Goal: Task Accomplishment & Management: Manage account settings

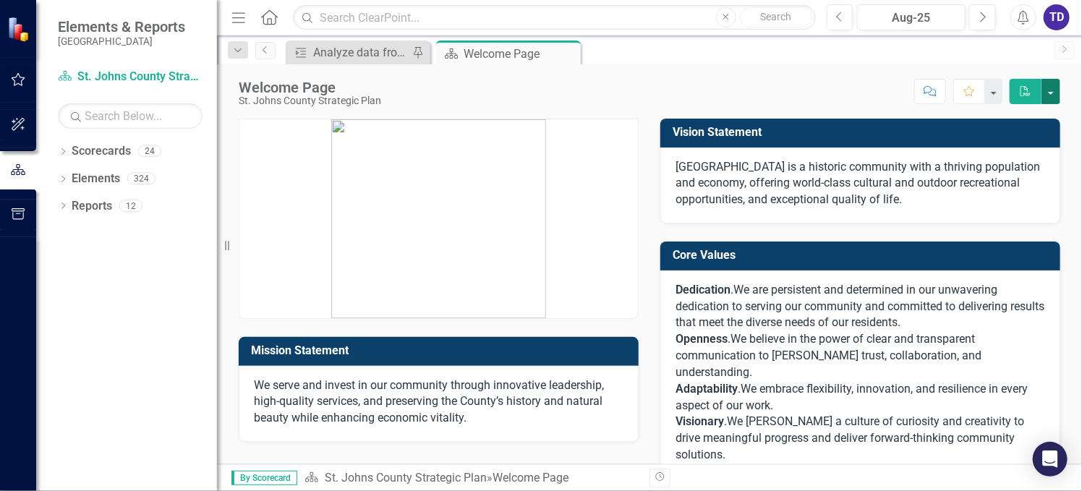
click at [1052, 92] on button "button" at bounding box center [1050, 91] width 19 height 25
click at [783, 77] on div "Welcome Page St. Johns County Strategic Plan Score: N/A Aug-25 Completed Commen…" at bounding box center [649, 85] width 865 height 43
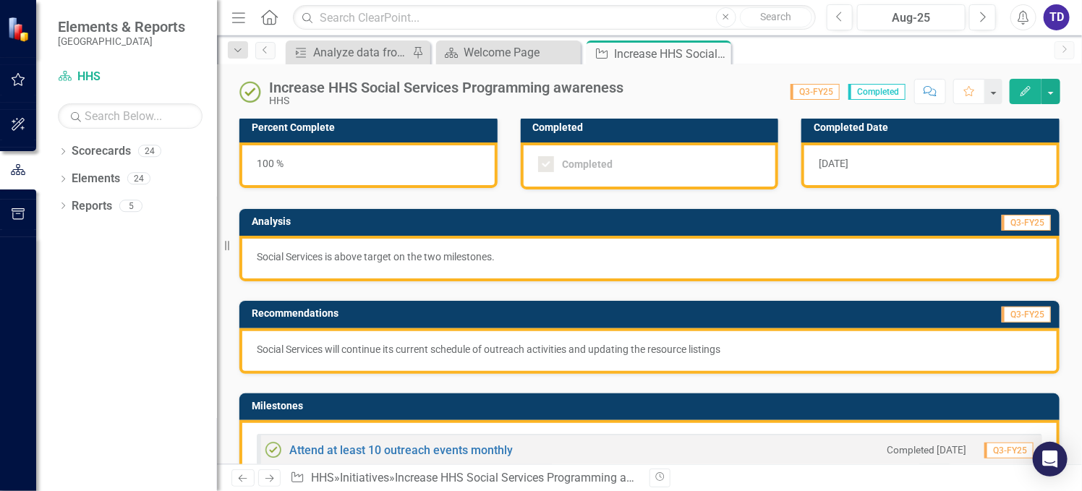
scroll to position [193, 0]
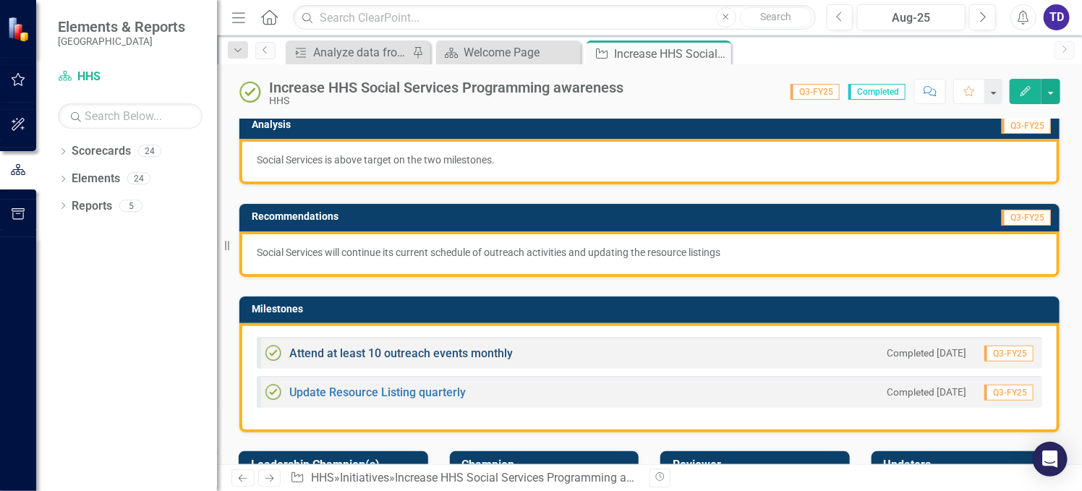
click at [477, 349] on link "Attend at least 10 outreach events monthly" at bounding box center [400, 353] width 223 height 14
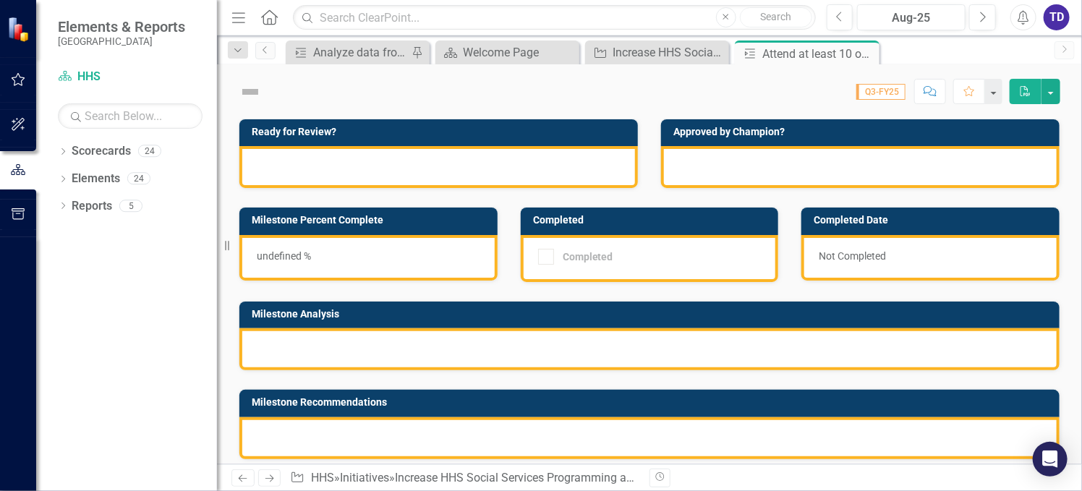
checkbox input "true"
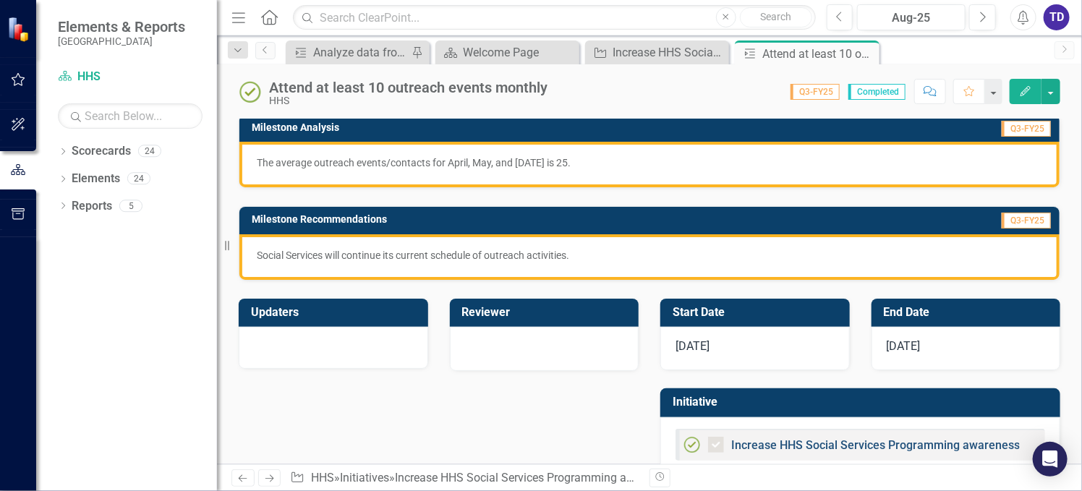
scroll to position [220, 0]
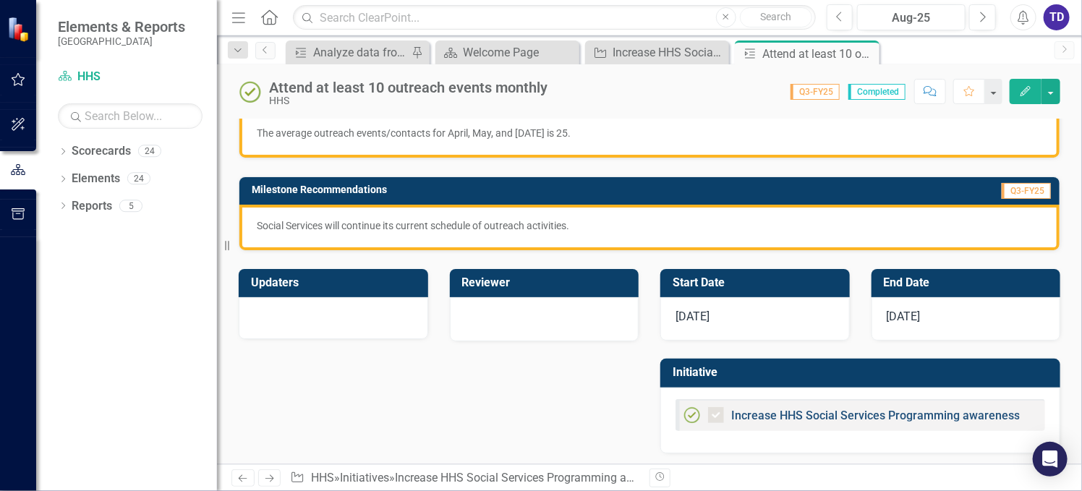
click at [821, 414] on link "Increase HHS Social Services Programming awareness" at bounding box center [875, 416] width 289 height 14
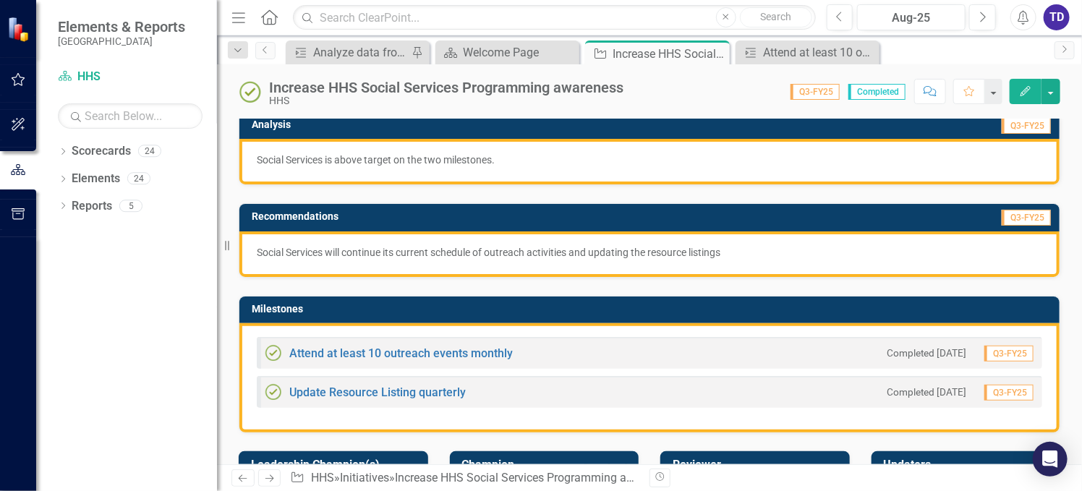
scroll to position [385, 0]
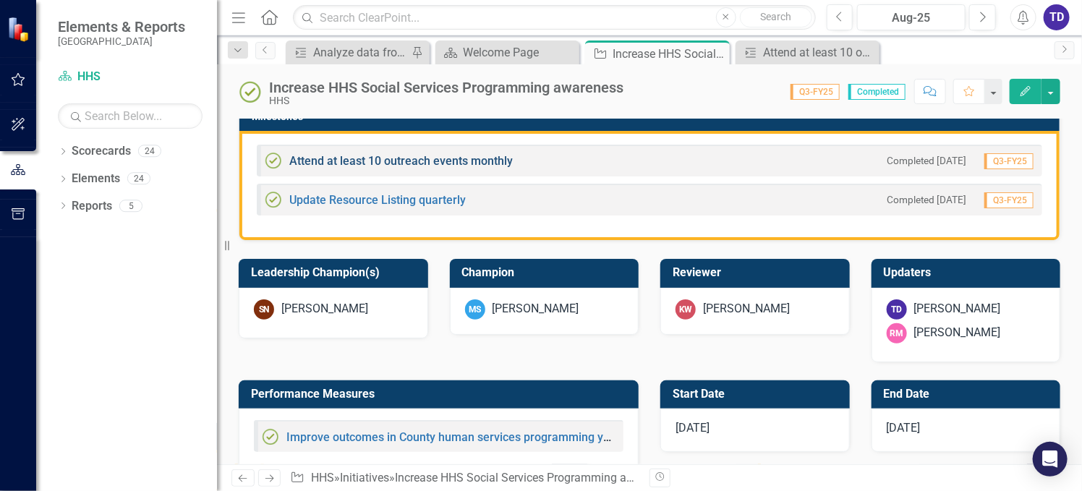
click at [414, 154] on link "Attend at least 10 outreach events monthly" at bounding box center [400, 161] width 223 height 14
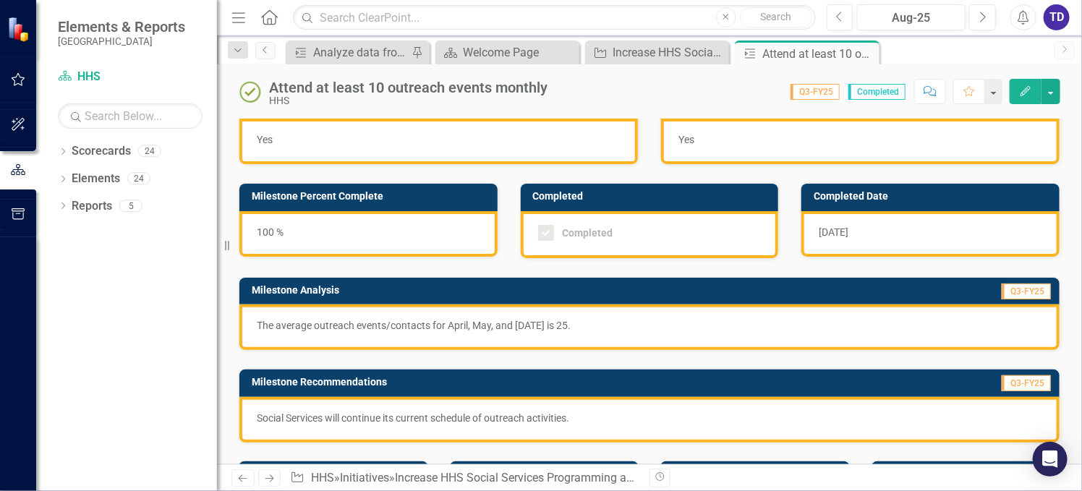
scroll to position [124, 0]
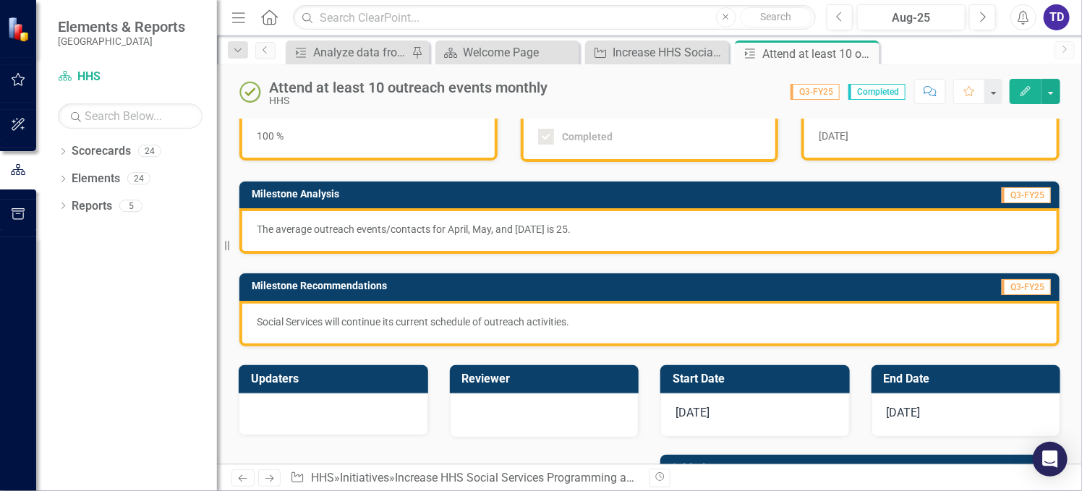
click at [825, 93] on span "Q3-FY25" at bounding box center [814, 92] width 49 height 16
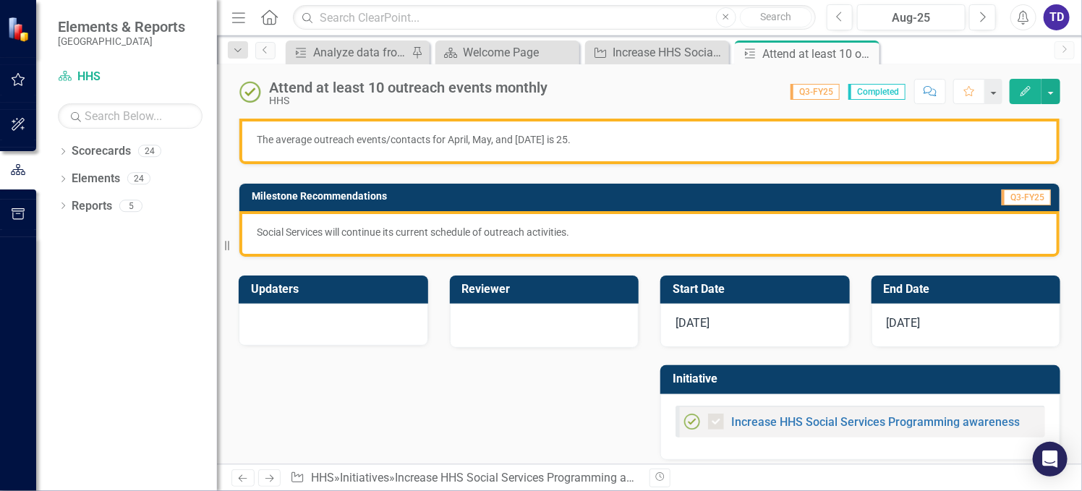
scroll to position [220, 0]
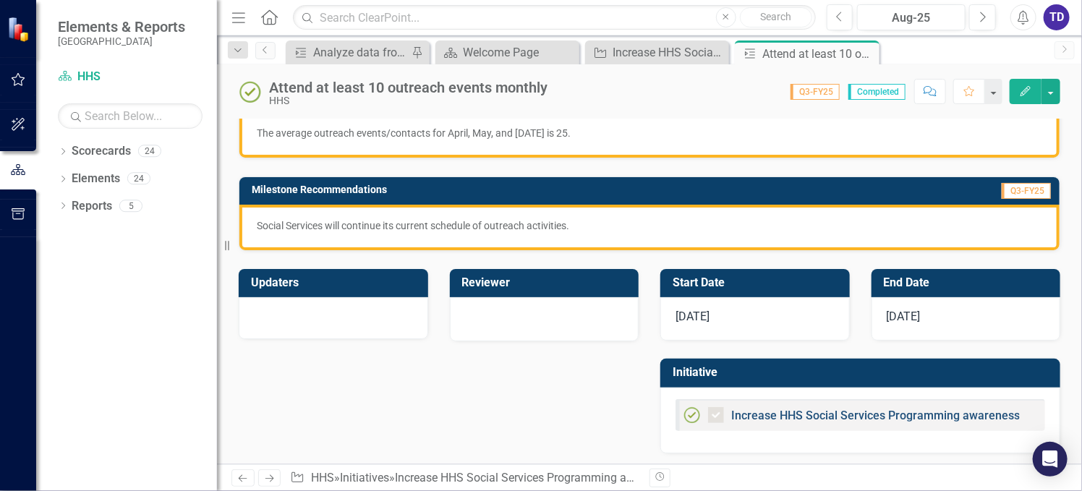
click at [807, 411] on link "Increase HHS Social Services Programming awareness" at bounding box center [875, 416] width 289 height 14
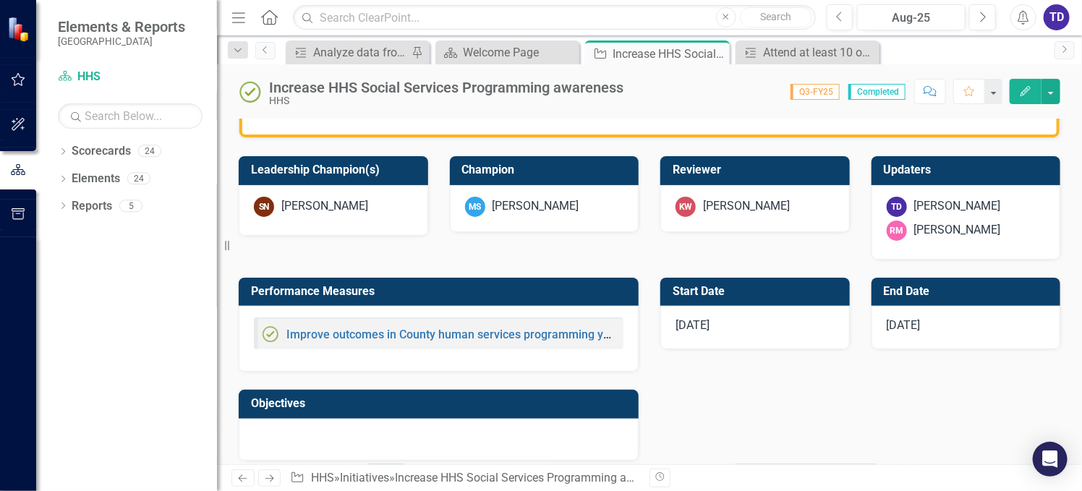
scroll to position [199, 0]
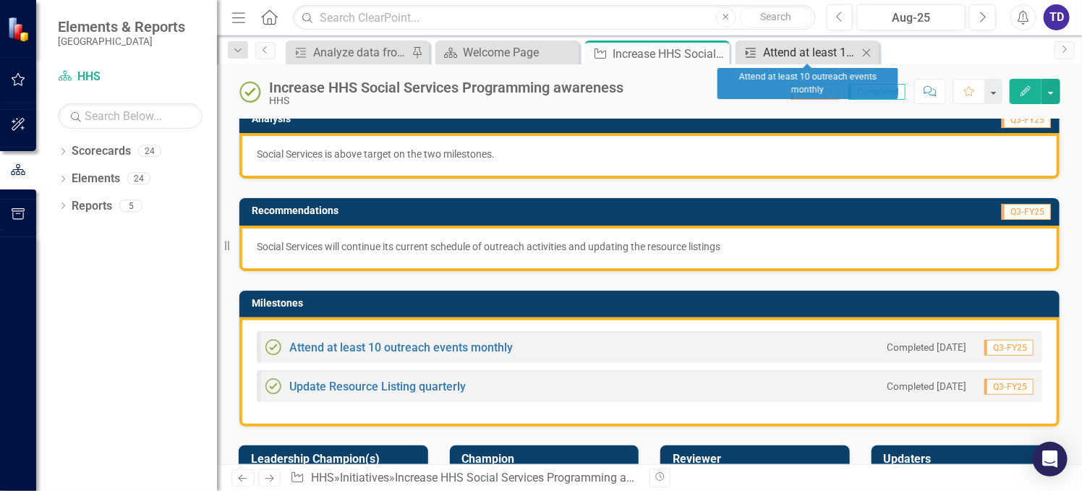
click at [796, 51] on div "Attend at least 10 outreach events monthly" at bounding box center [810, 52] width 95 height 18
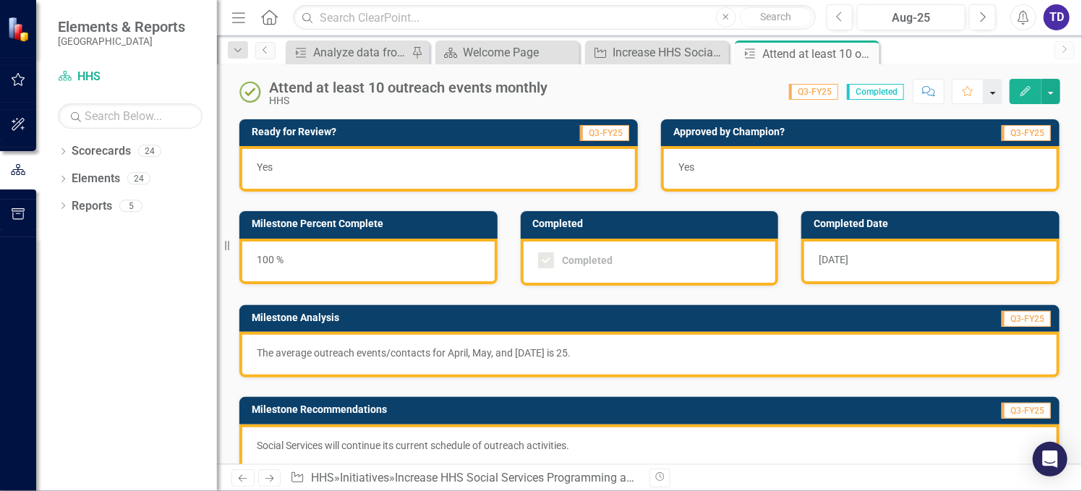
click at [991, 95] on button "button" at bounding box center [992, 91] width 19 height 25
click at [1049, 91] on button "button" at bounding box center [1050, 91] width 19 height 25
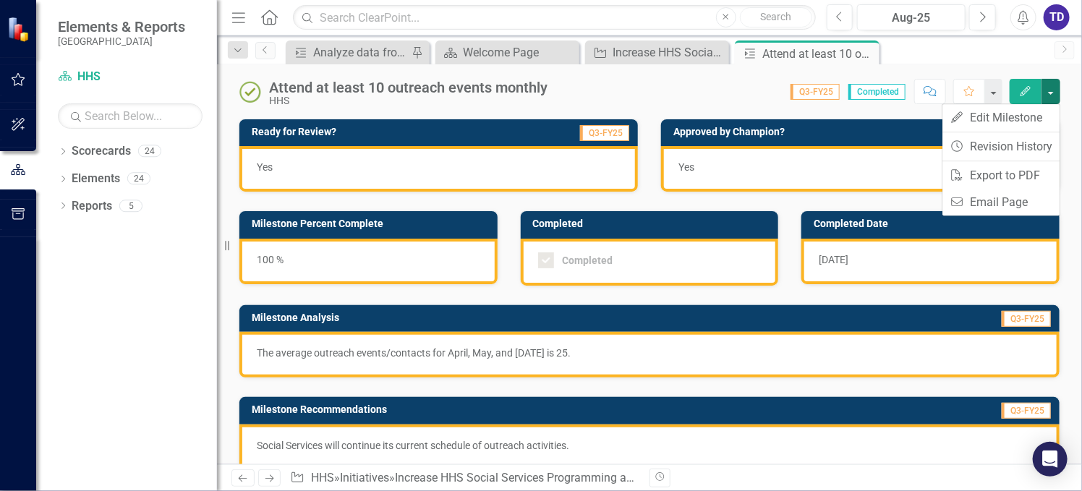
click at [727, 82] on div "Score: N/A Q3-FY25 Completed Comment Favorite Edit" at bounding box center [807, 91] width 505 height 25
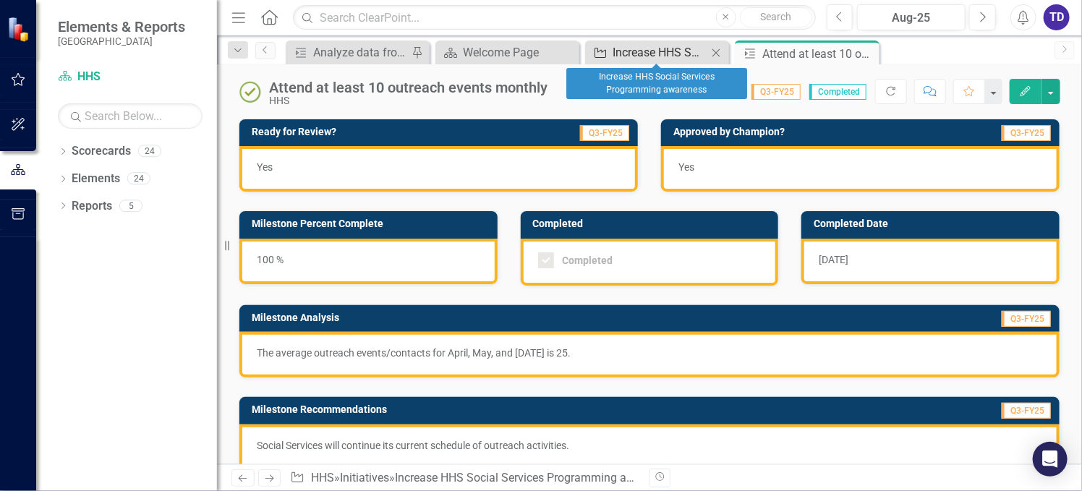
click at [684, 56] on div "Increase HHS Social Services Programming awareness" at bounding box center [659, 52] width 95 height 18
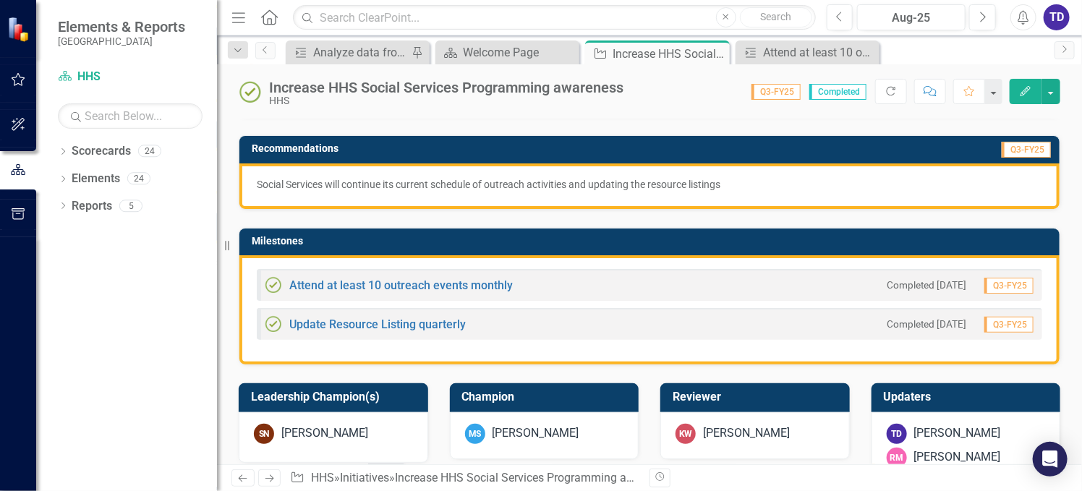
scroll to position [289, 0]
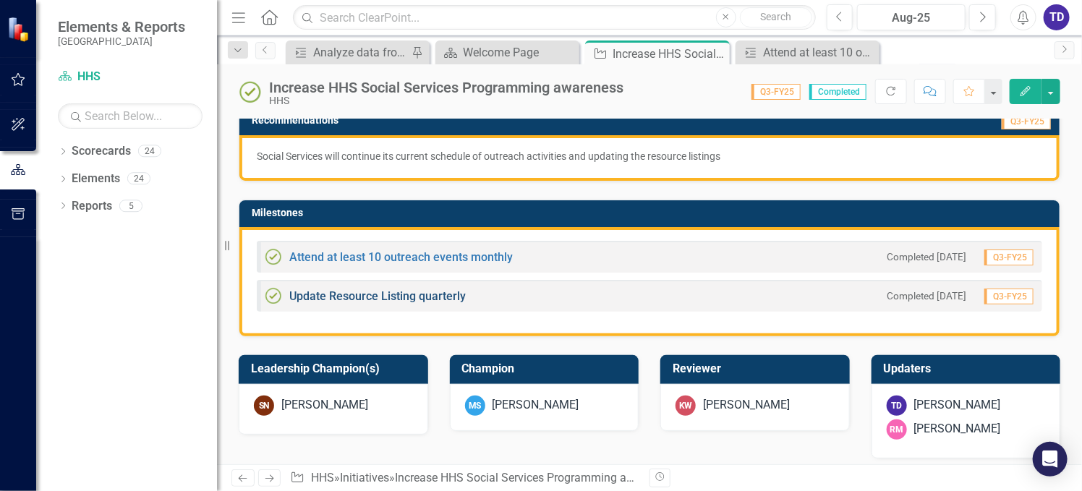
click at [331, 295] on link "Update Resource Listing quarterly" at bounding box center [377, 296] width 176 height 14
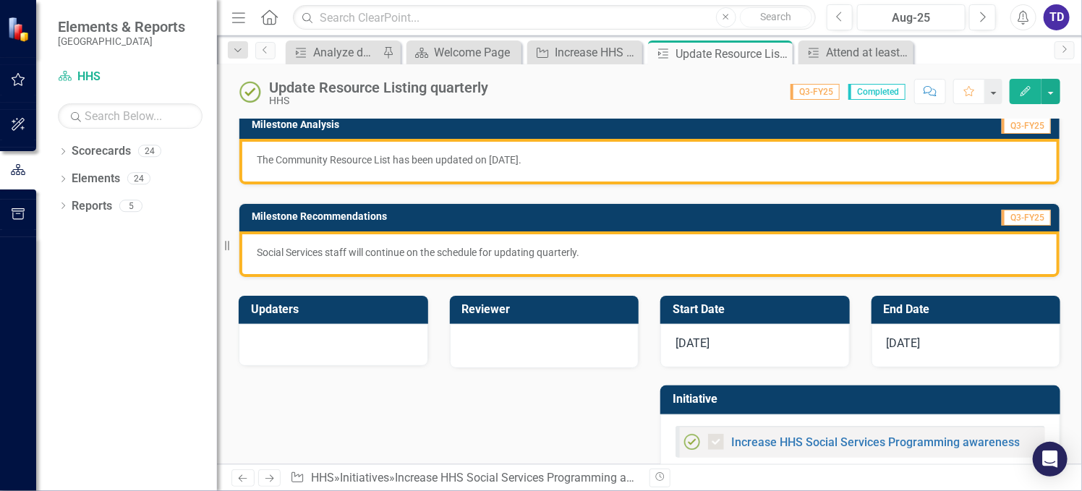
scroll to position [193, 0]
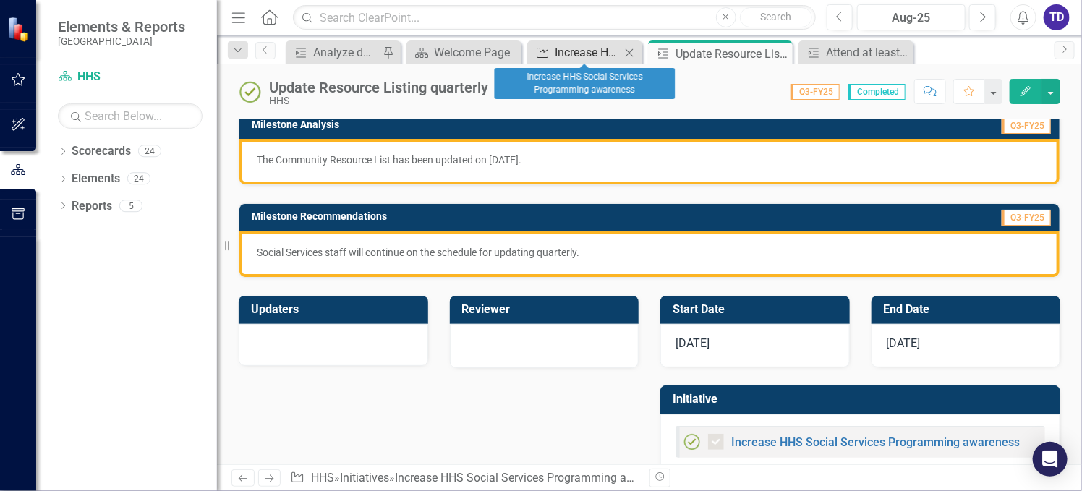
click at [584, 51] on div "Increase HHS Social Services Programming awareness" at bounding box center [588, 52] width 66 height 18
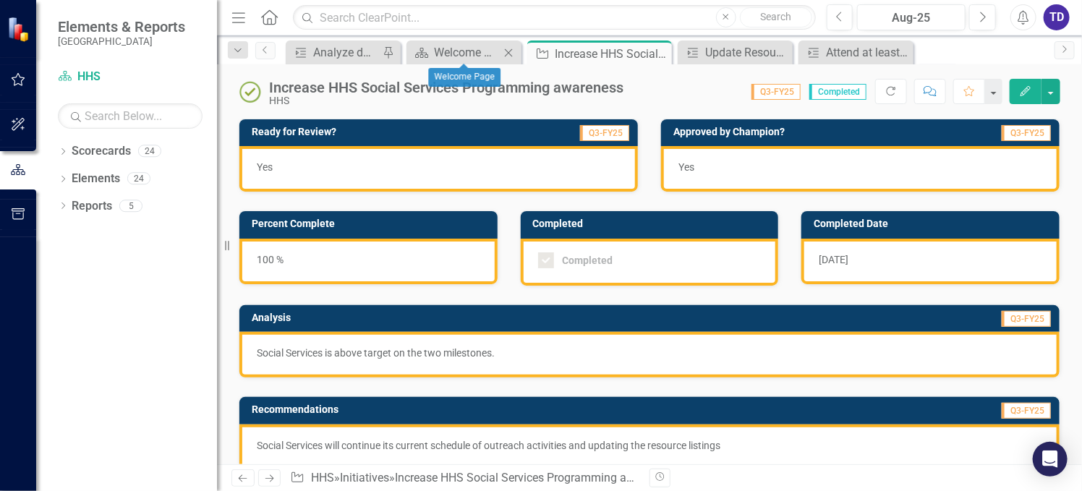
click at [501, 48] on icon "Close" at bounding box center [508, 53] width 14 height 12
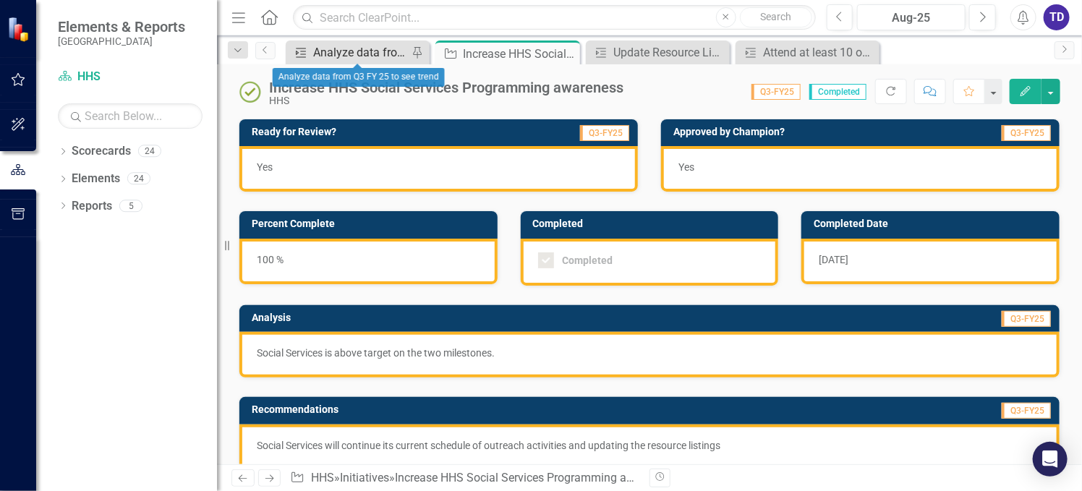
click at [376, 56] on div "Analyze data from Q3 FY 25 to see trend" at bounding box center [360, 52] width 95 height 18
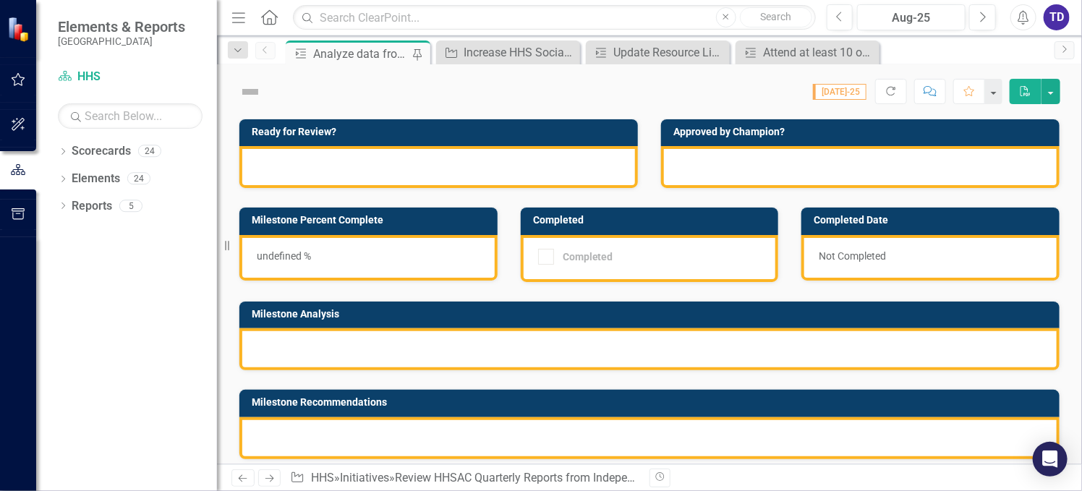
checkbox input "true"
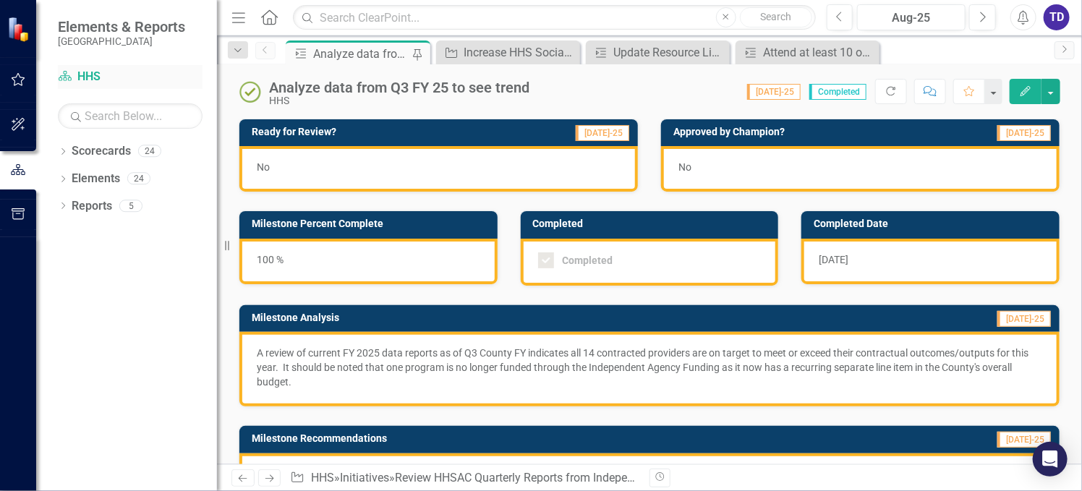
click at [85, 76] on link "Scorecard HHS" at bounding box center [130, 77] width 145 height 17
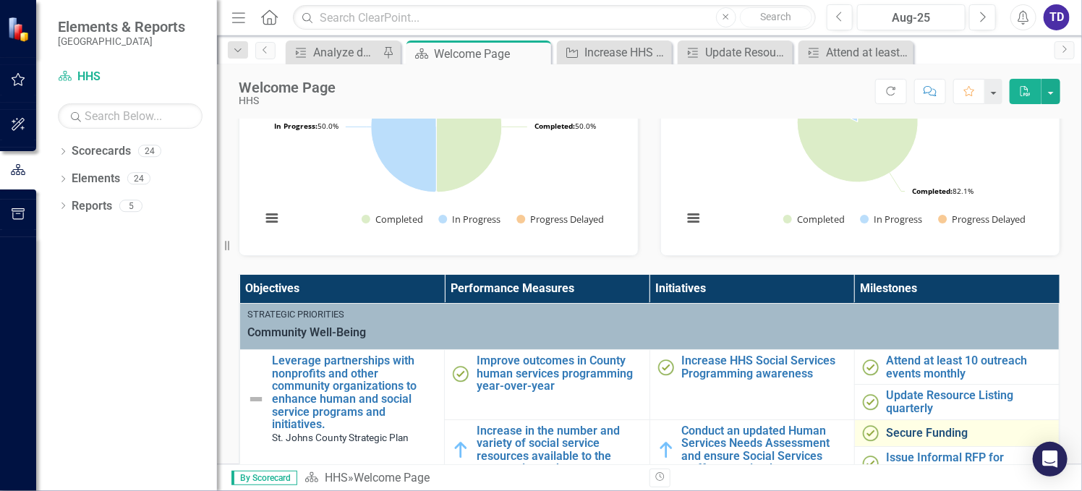
click at [920, 430] on link "Secure Funding" at bounding box center [968, 433] width 165 height 13
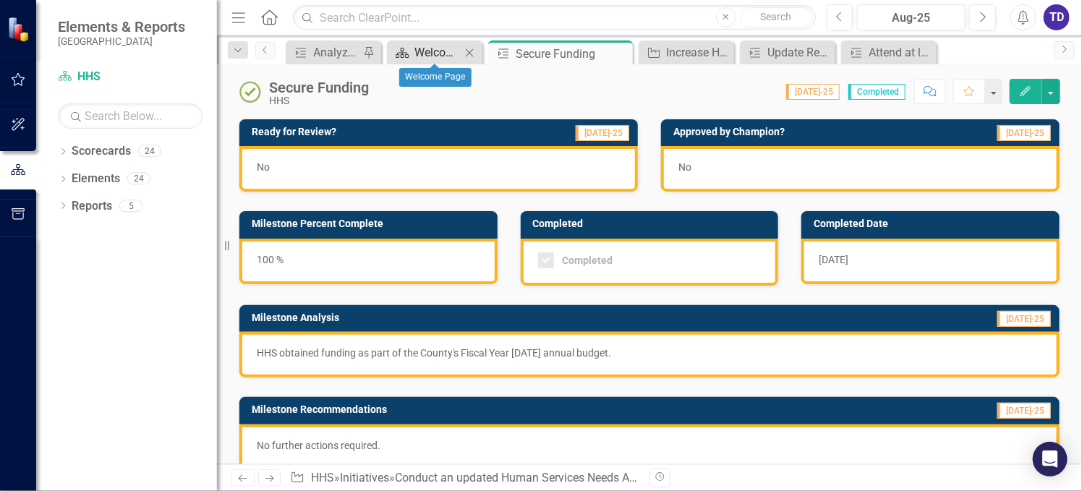
click at [451, 55] on div "Welcome Page" at bounding box center [437, 52] width 46 height 18
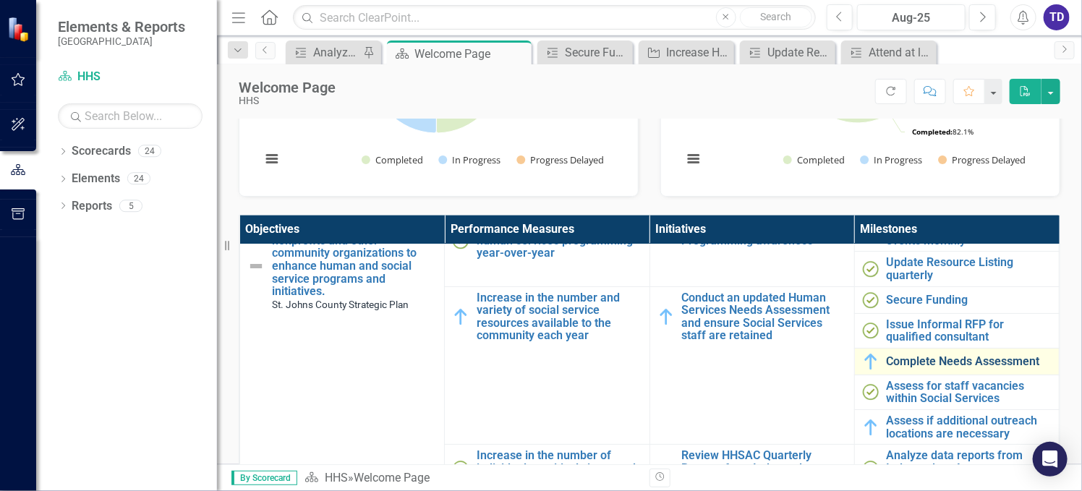
scroll to position [96, 0]
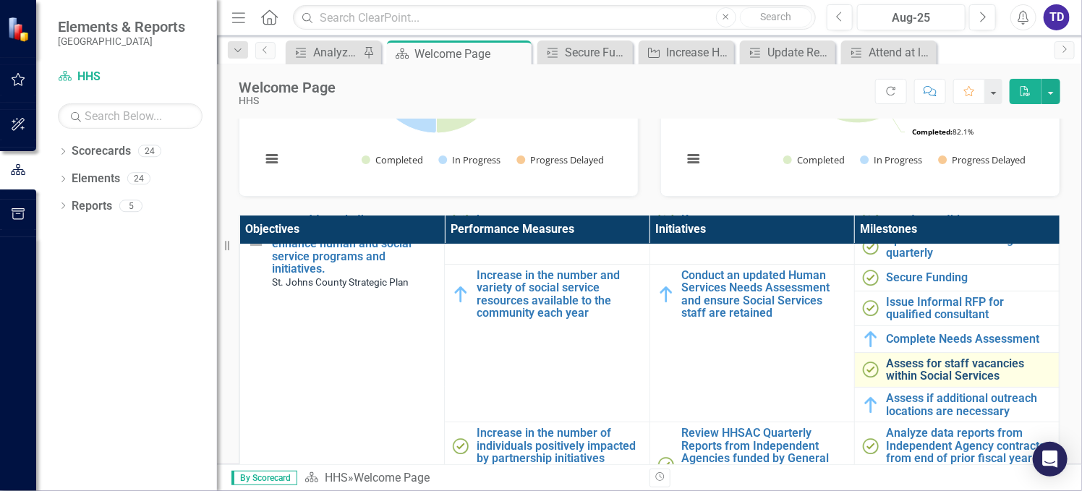
click at [915, 368] on link "Assess for staff vacancies within Social Services" at bounding box center [968, 369] width 165 height 25
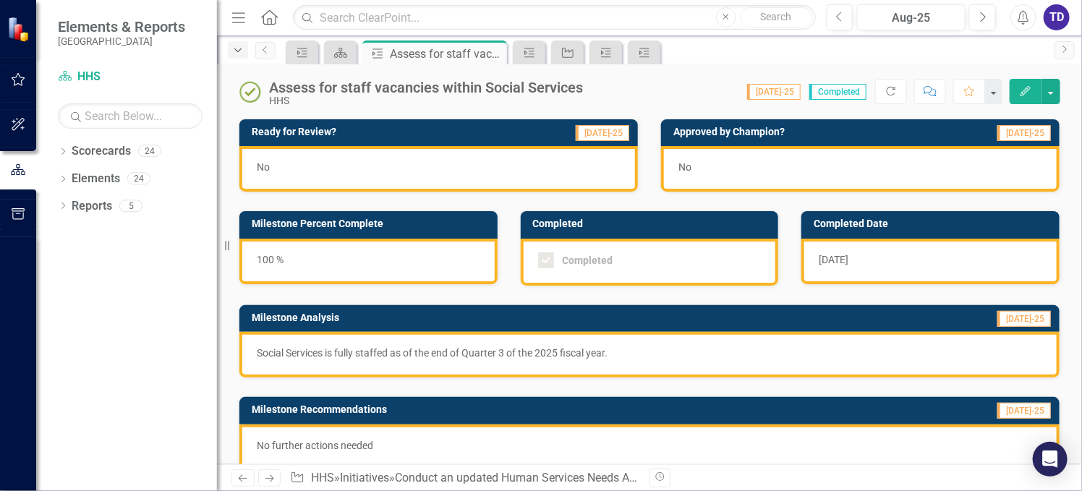
click at [239, 48] on icon "Dropdown" at bounding box center [237, 51] width 13 height 10
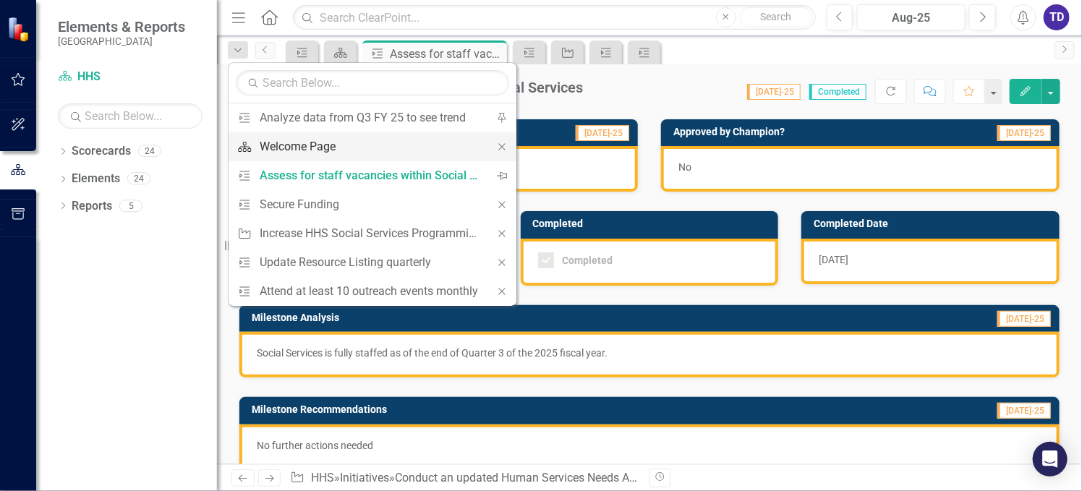
click at [325, 148] on div "Welcome Page" at bounding box center [370, 146] width 221 height 18
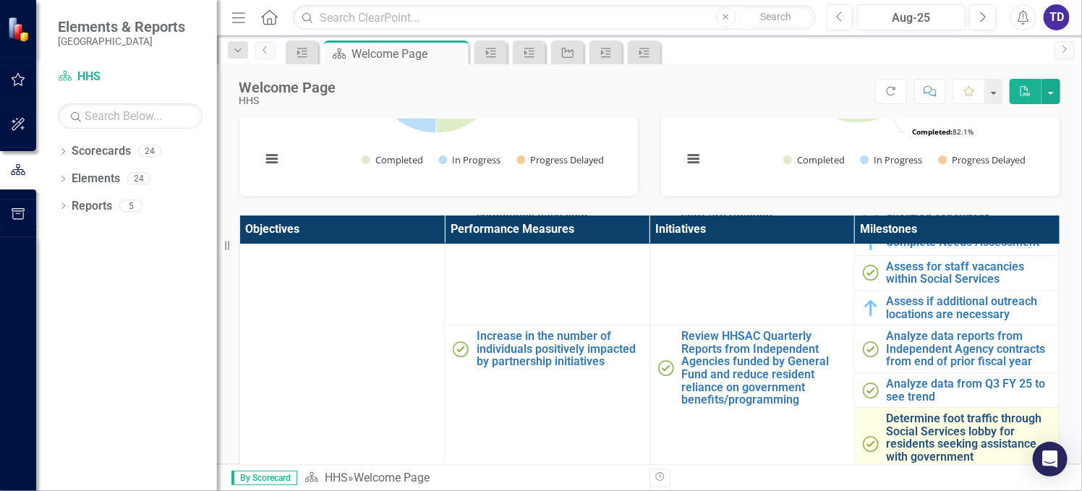
scroll to position [96, 0]
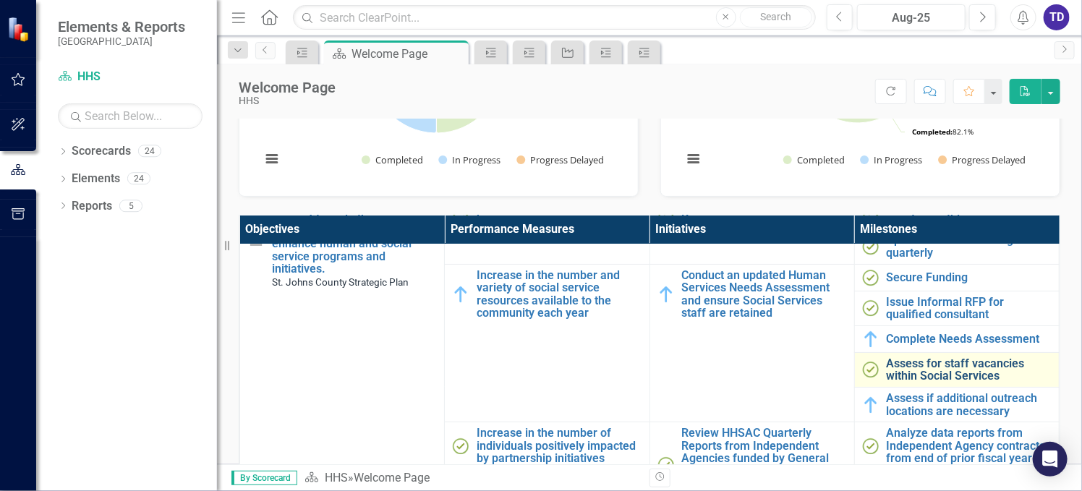
click at [915, 375] on link "Assess for staff vacancies within Social Services" at bounding box center [968, 369] width 165 height 25
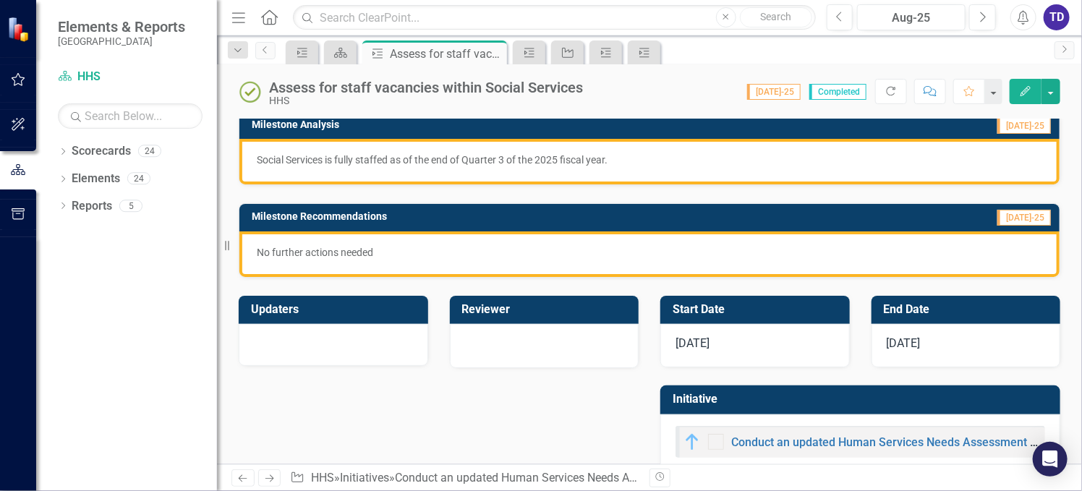
scroll to position [220, 0]
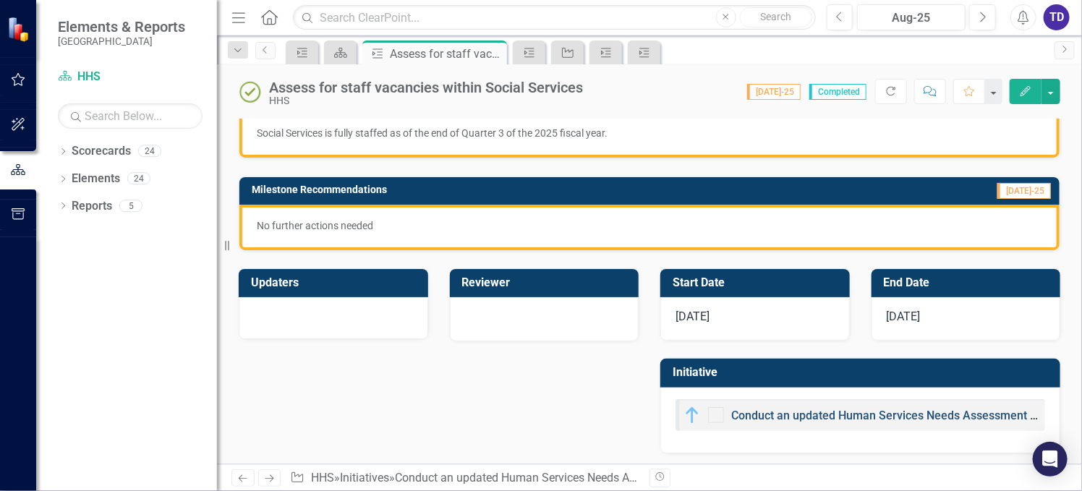
click at [885, 417] on link "Conduct an updated Human Services Needs Assessment and ensure Social Services s…" at bounding box center [998, 416] width 534 height 14
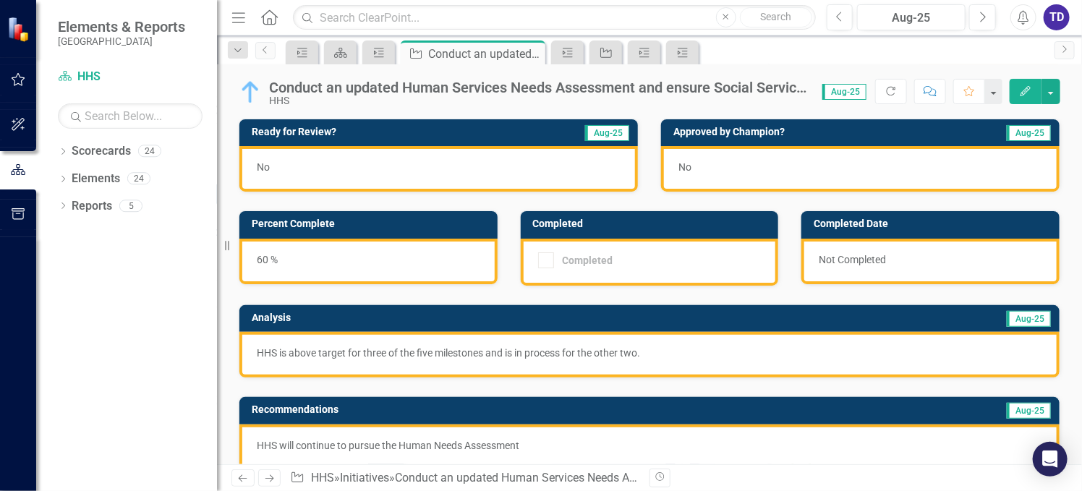
click at [393, 166] on div "No" at bounding box center [438, 169] width 398 height 46
click at [321, 160] on div "No" at bounding box center [438, 169] width 398 height 46
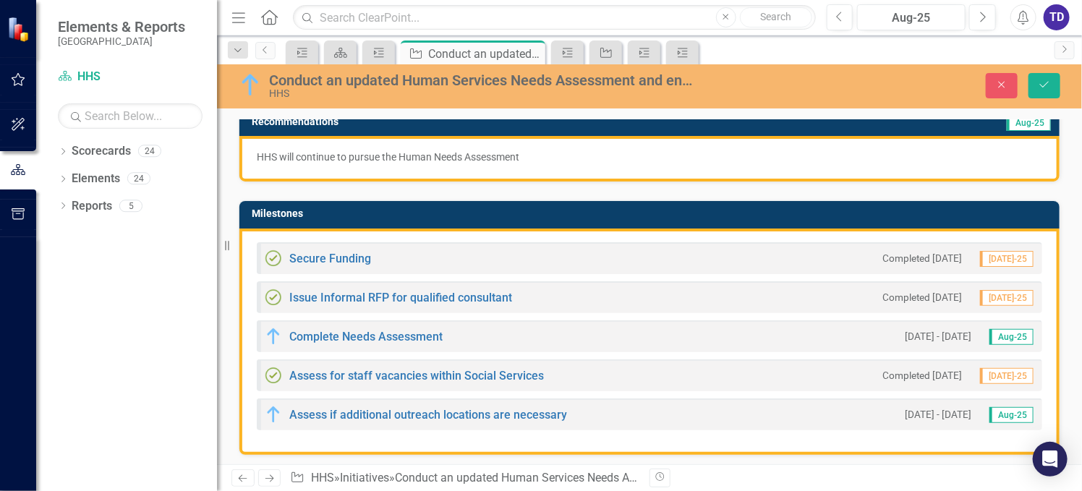
scroll to position [385, 0]
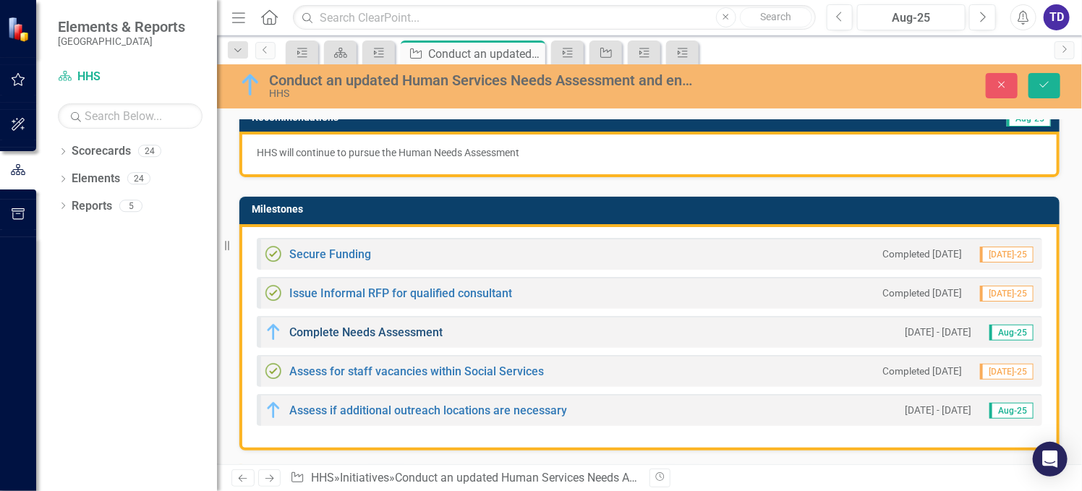
click at [368, 328] on link "Complete Needs Assessment" at bounding box center [365, 332] width 153 height 14
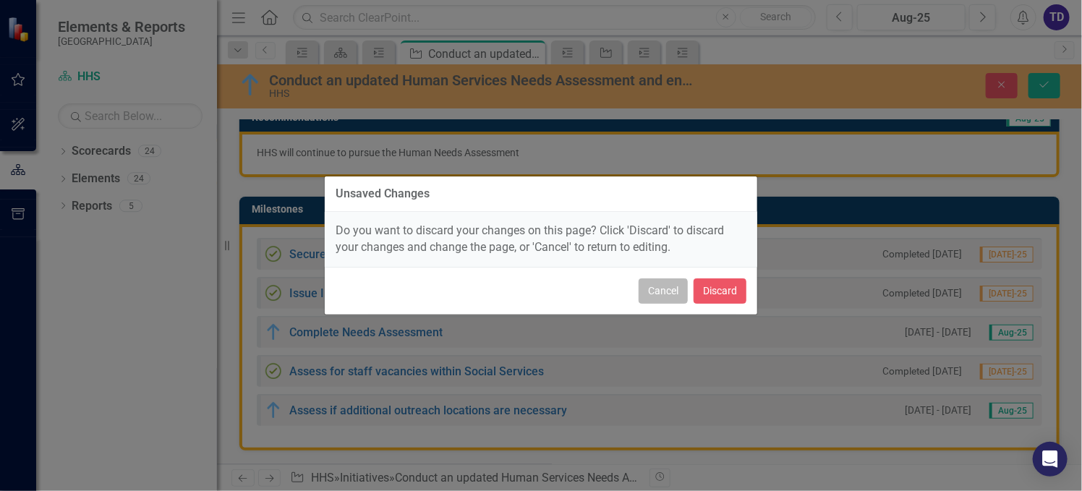
click at [674, 292] on button "Cancel" at bounding box center [662, 290] width 49 height 25
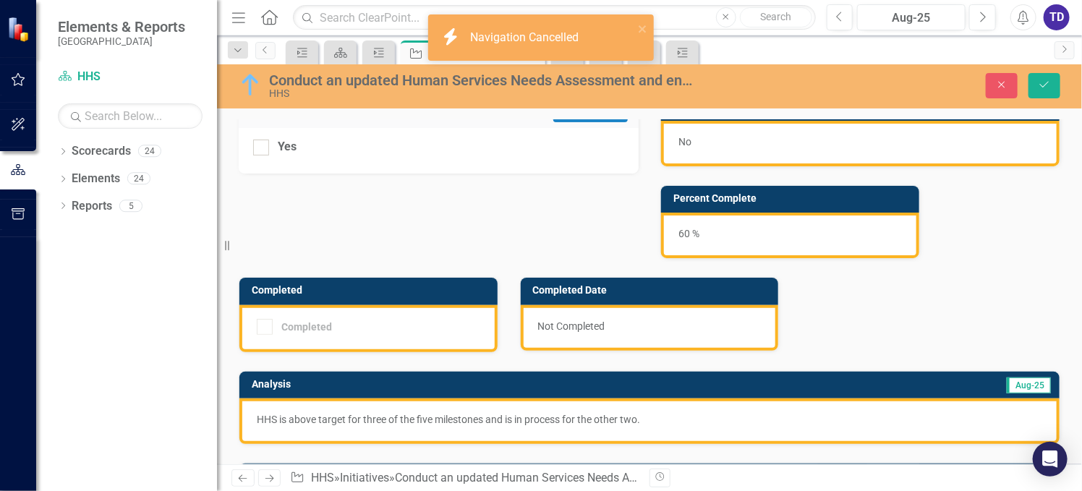
scroll to position [0, 0]
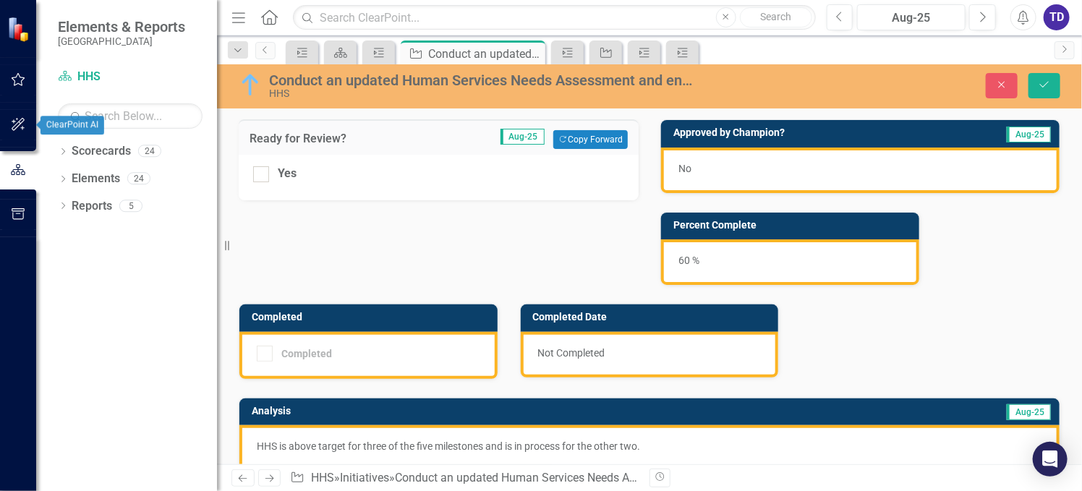
click at [20, 129] on icon "button" at bounding box center [18, 125] width 15 height 12
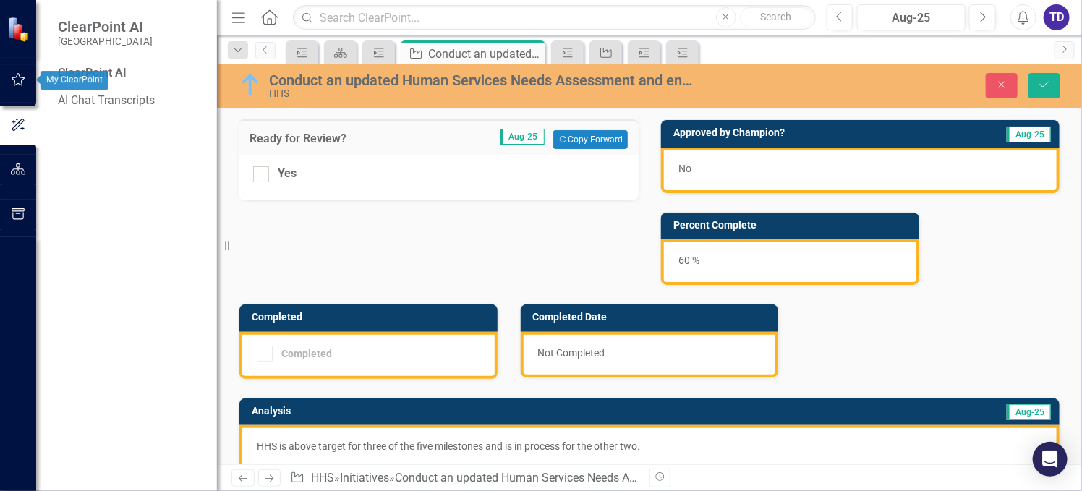
click at [17, 76] on icon "button" at bounding box center [19, 79] width 14 height 13
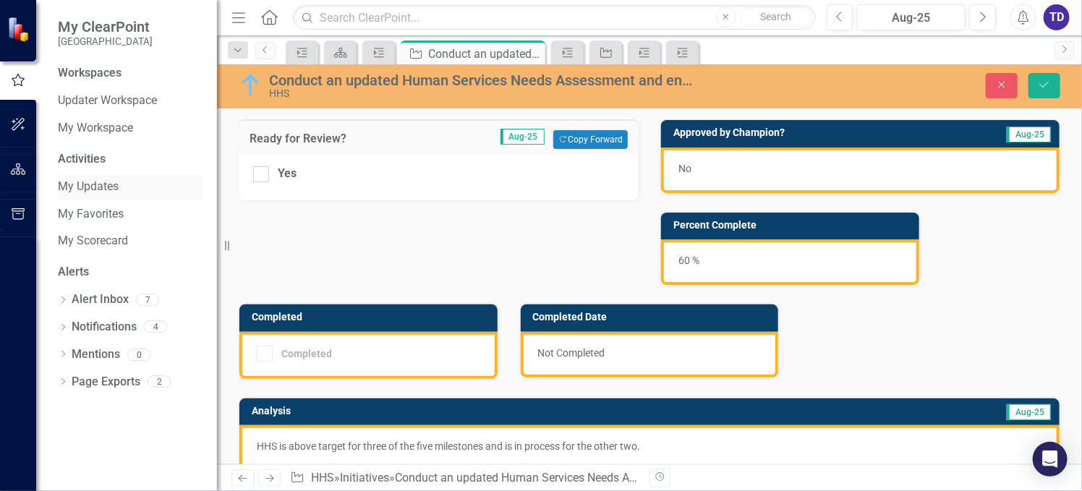
click at [108, 189] on link "My Updates" at bounding box center [130, 187] width 145 height 17
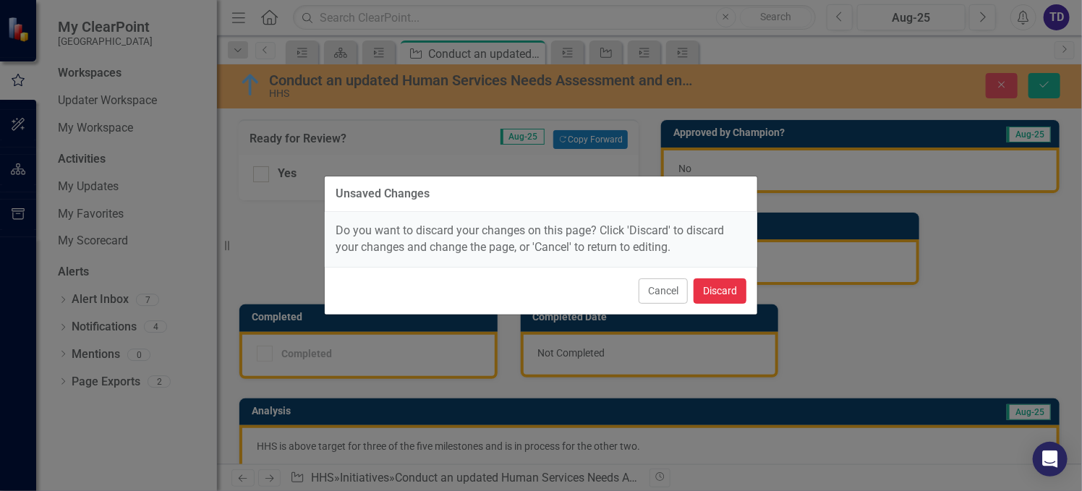
click at [718, 292] on button "Discard" at bounding box center [719, 290] width 53 height 25
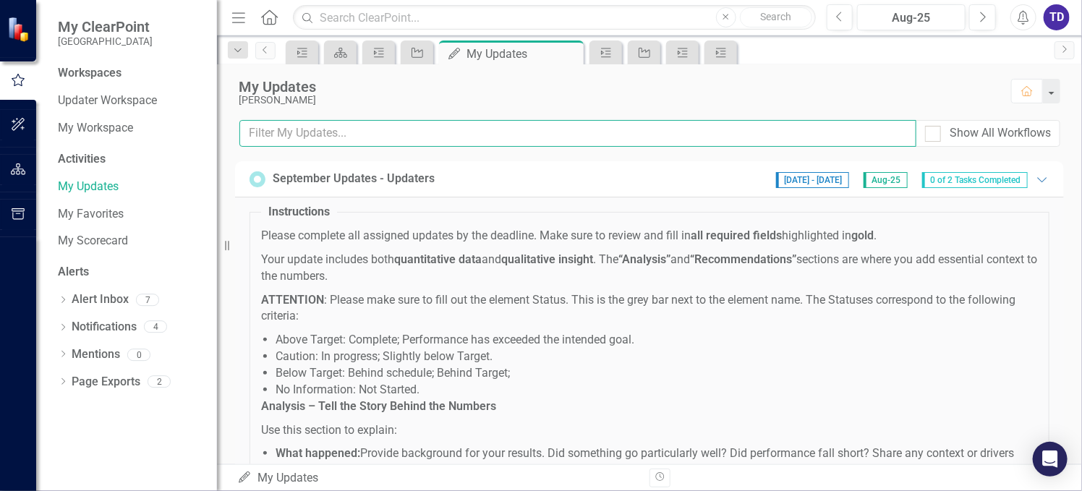
paste input "Site visit CoC contract orientation and training"
type input "Site visit CoC contract orientation and training"
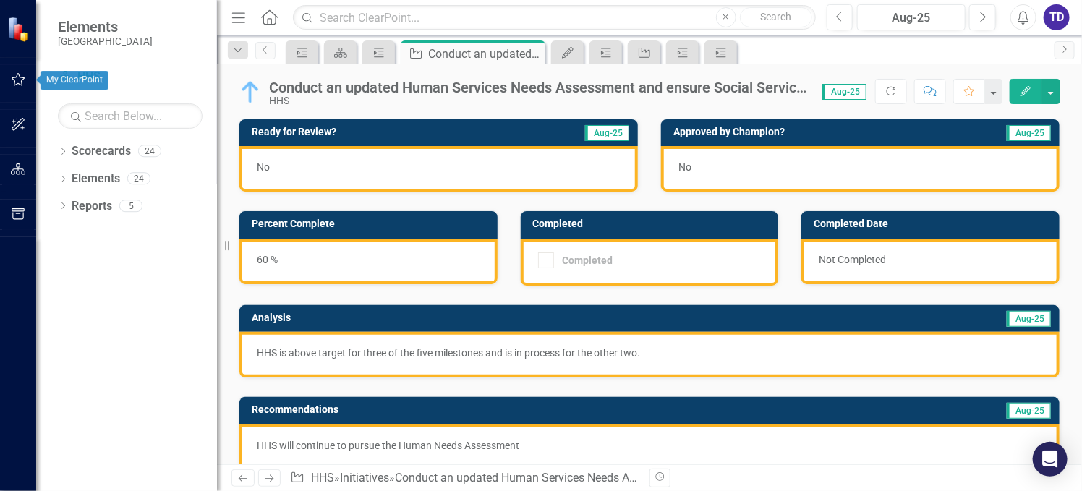
click at [12, 76] on icon "button" at bounding box center [18, 80] width 15 height 12
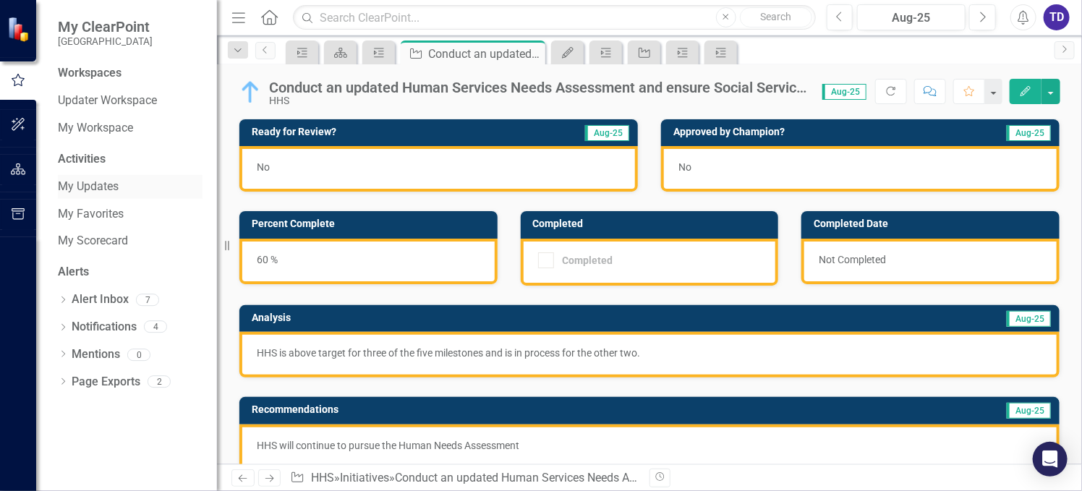
click at [93, 188] on link "My Updates" at bounding box center [130, 187] width 145 height 17
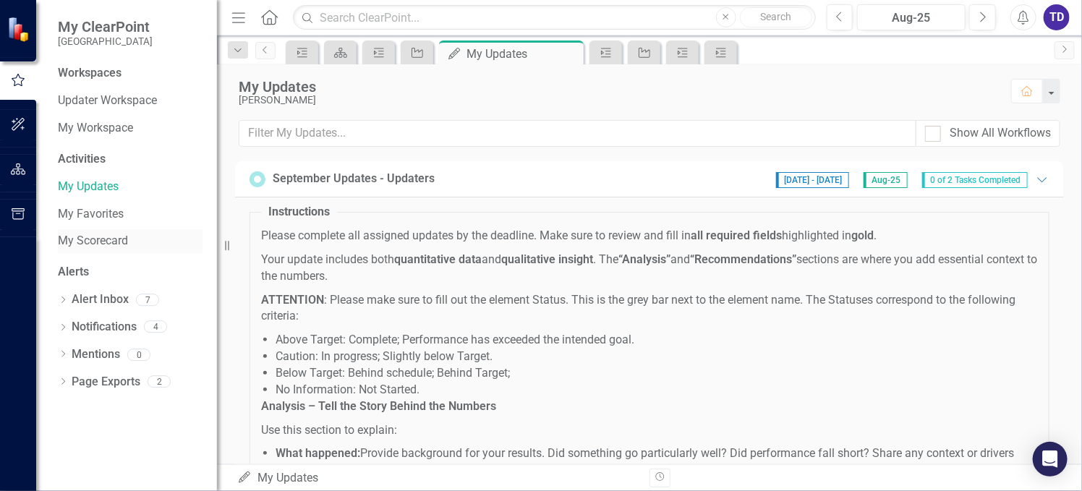
click at [110, 244] on link "My Scorecard" at bounding box center [130, 241] width 145 height 17
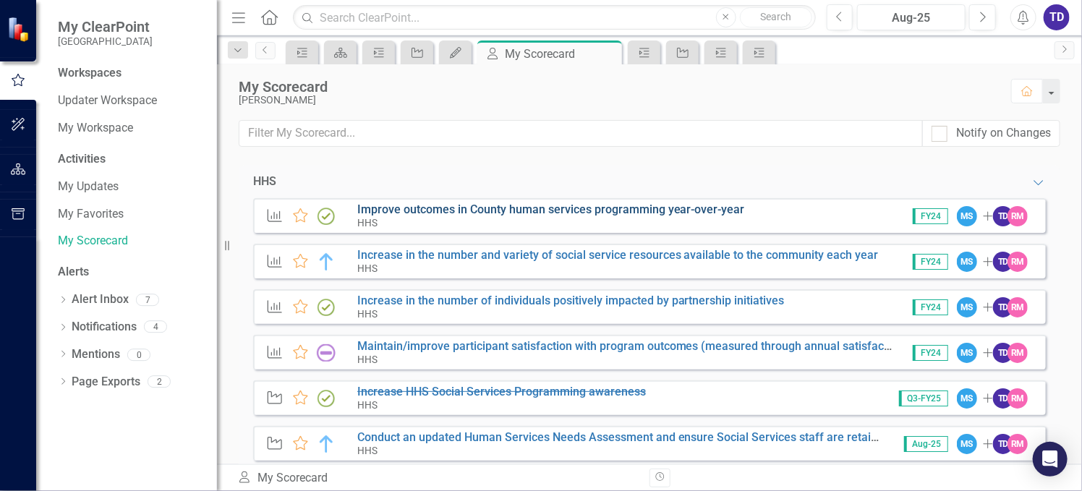
click at [450, 210] on link "Improve outcomes in County human services programming year-over-year" at bounding box center [551, 209] width 388 height 14
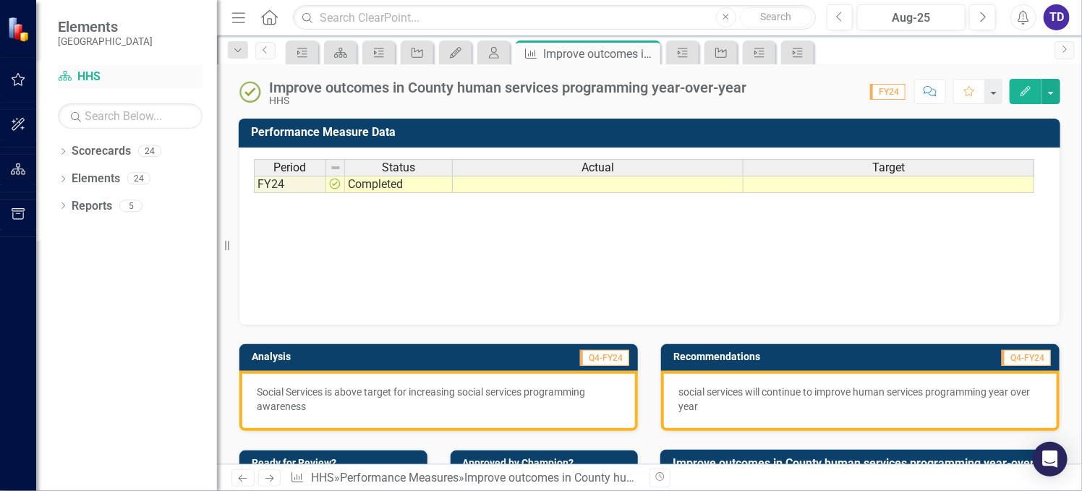
click at [85, 77] on link "Scorecard HHS" at bounding box center [130, 77] width 145 height 17
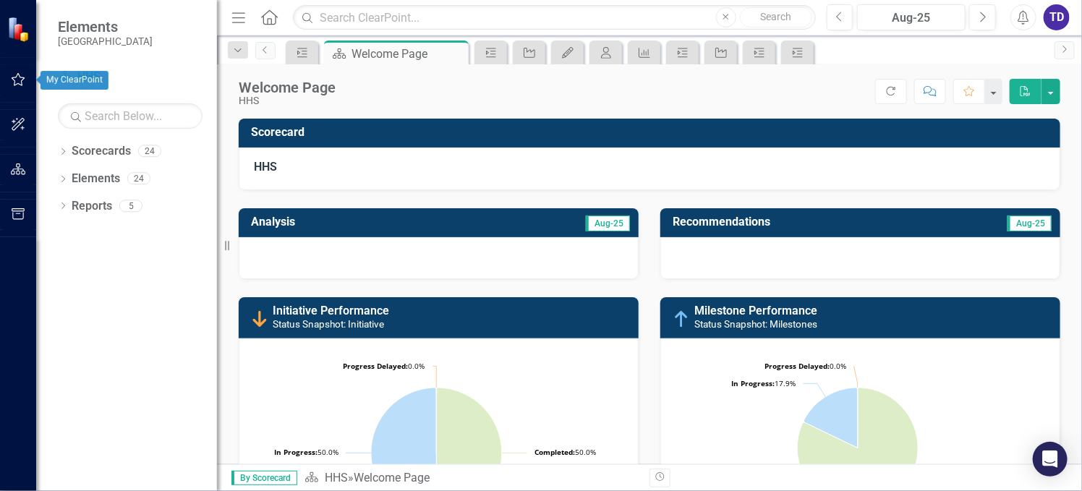
click at [17, 76] on icon "button" at bounding box center [19, 79] width 14 height 13
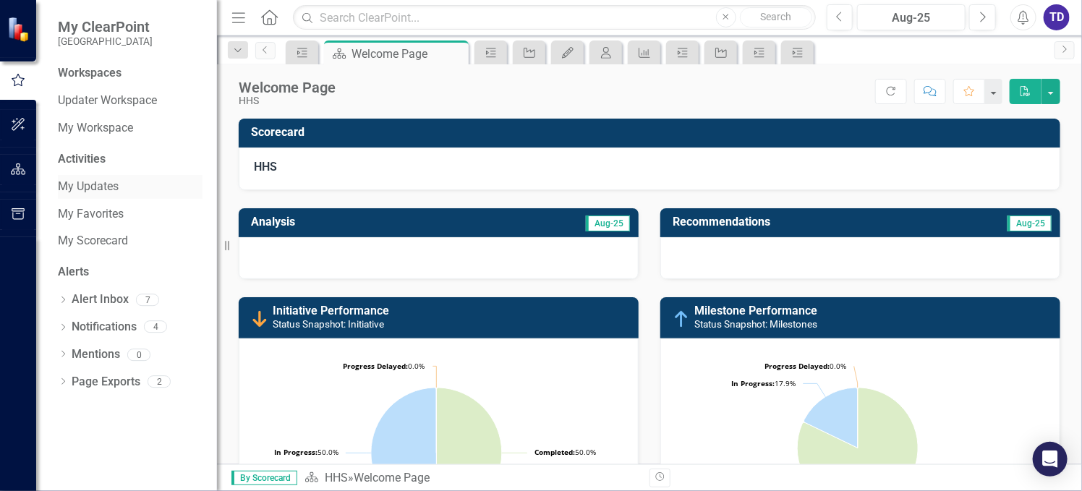
click at [90, 186] on link "My Updates" at bounding box center [130, 187] width 145 height 17
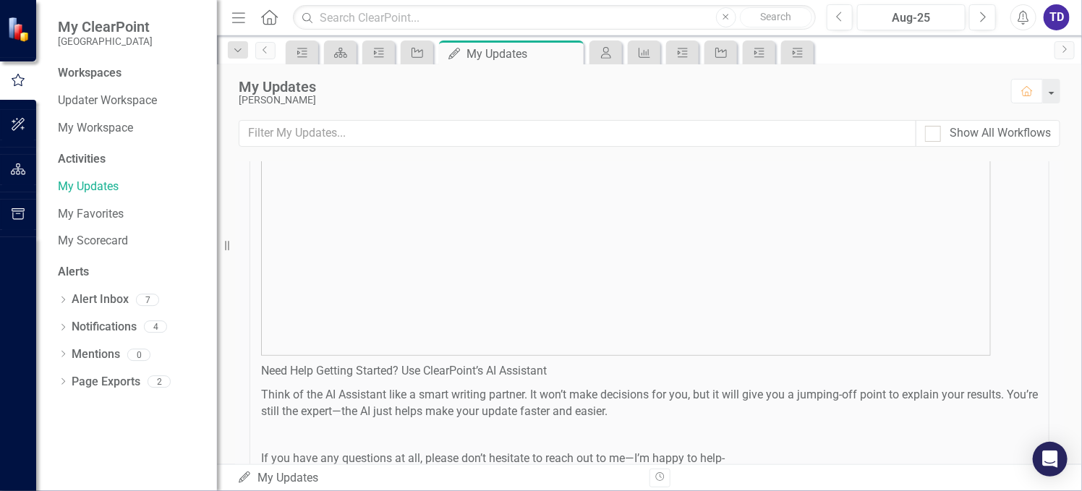
scroll to position [674, 0]
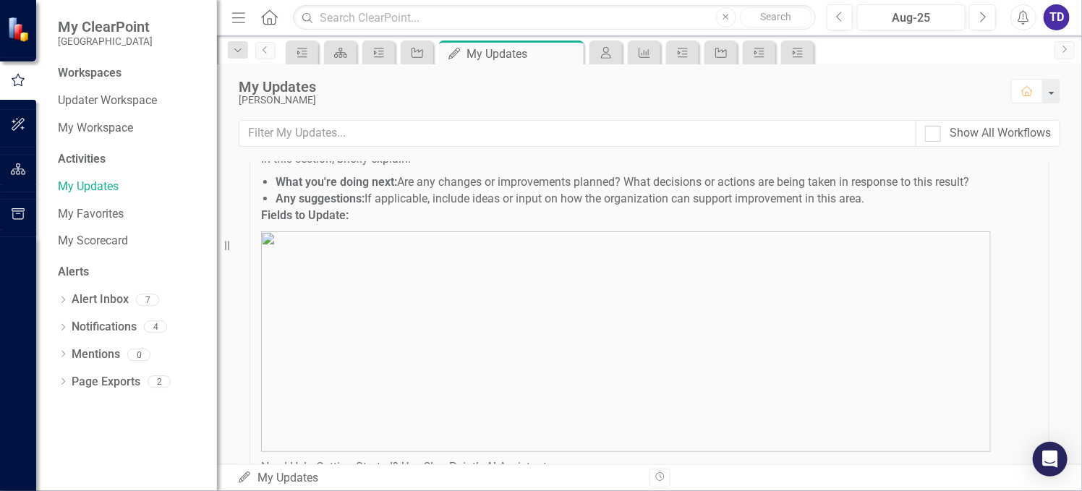
drag, startPoint x: 602, startPoint y: 393, endPoint x: 513, endPoint y: 220, distance: 194.4
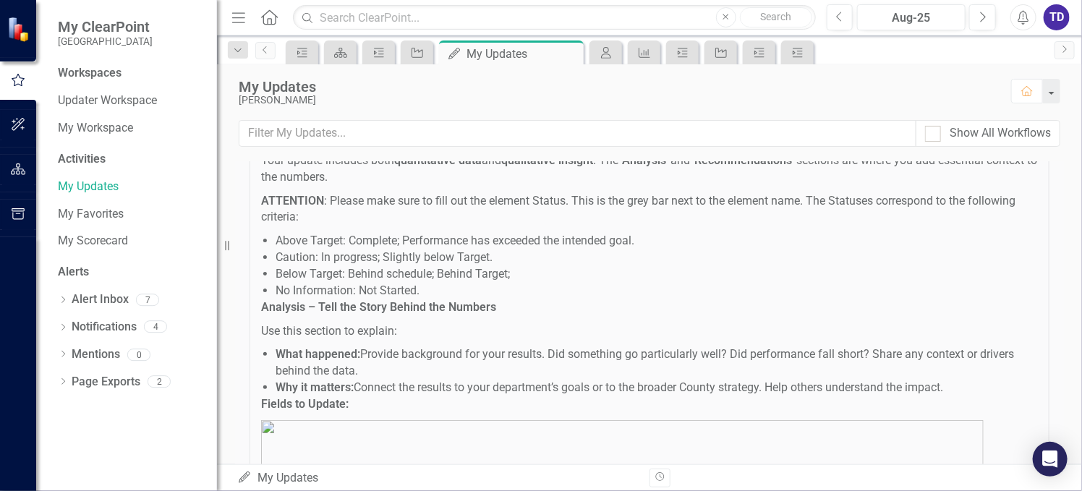
scroll to position [73, 0]
